Goal: Find specific page/section: Find specific page/section

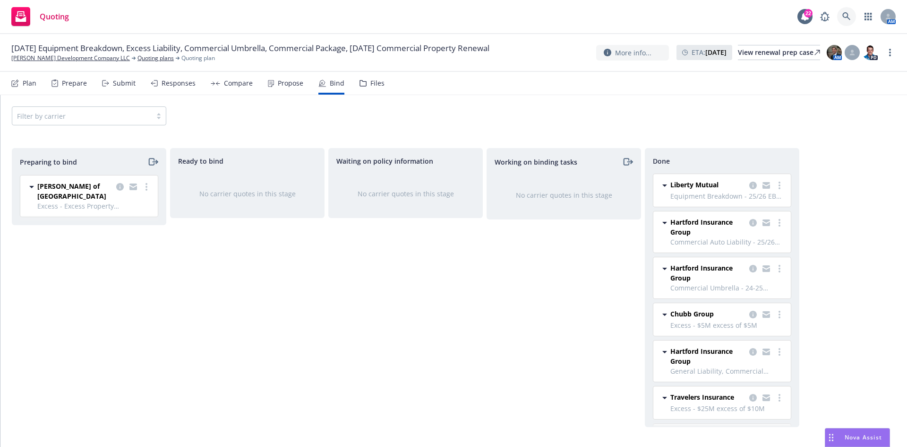
click at [841, 17] on link at bounding box center [847, 16] width 19 height 19
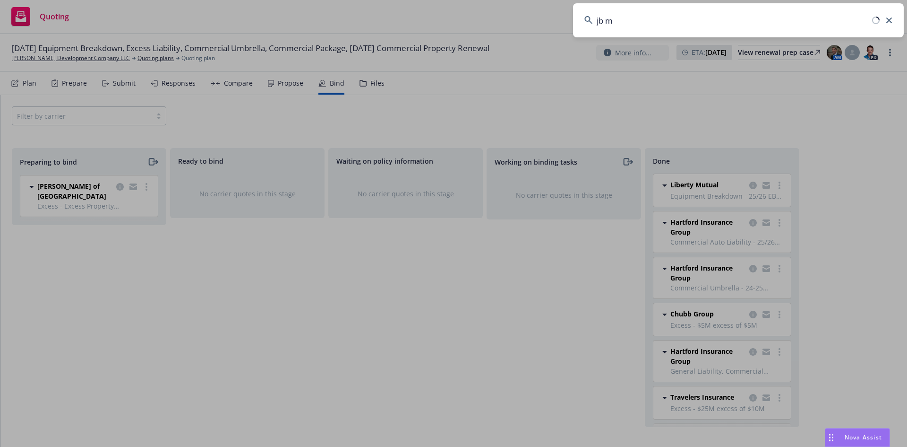
type input "jb ma"
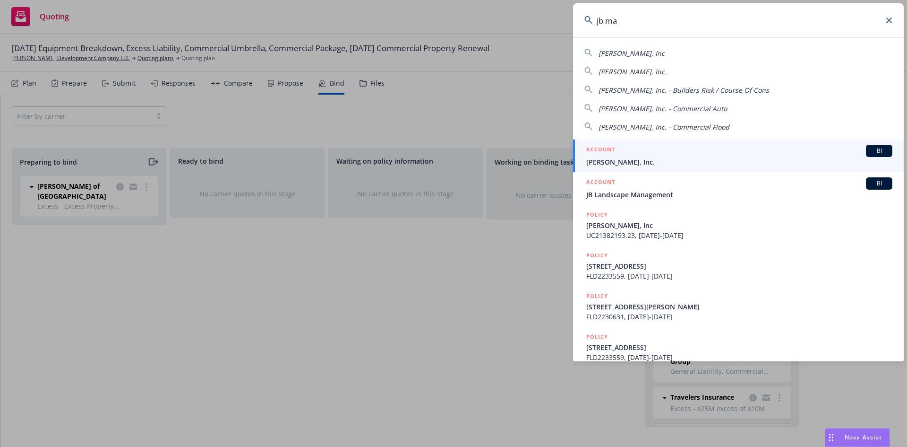
click at [642, 164] on span "[PERSON_NAME], Inc." at bounding box center [740, 162] width 306 height 10
